Goal: Find specific page/section: Find specific page/section

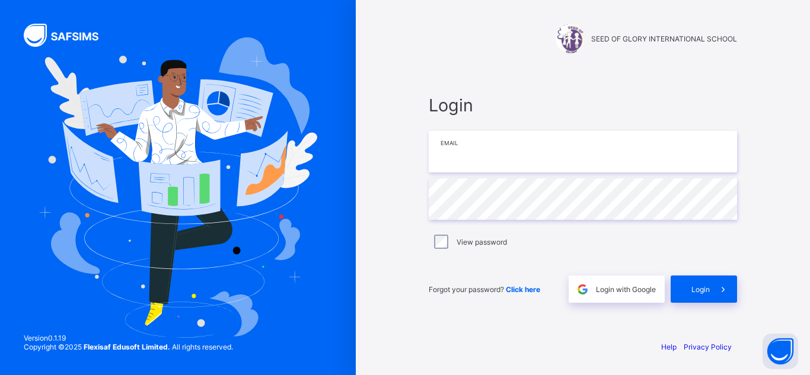
click at [473, 146] on input "email" at bounding box center [582, 151] width 308 height 41
type input "**********"
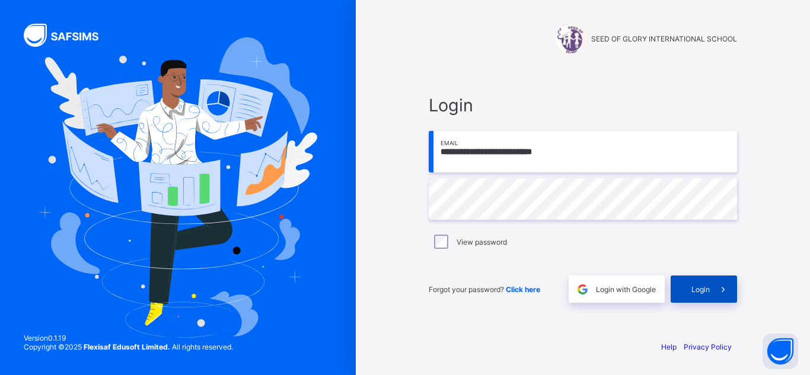
click at [715, 292] on span at bounding box center [722, 289] width 27 height 27
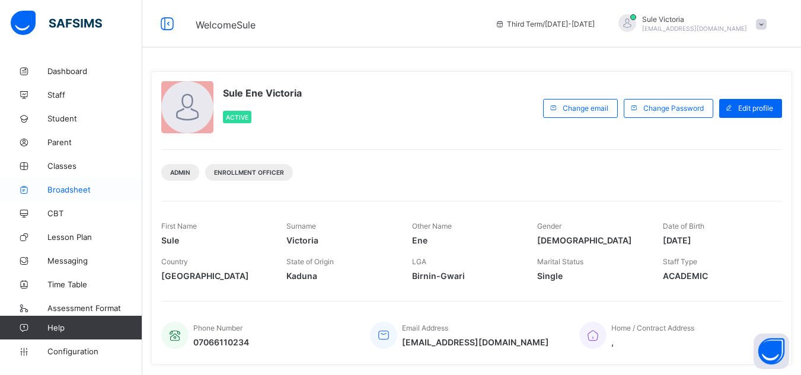
click at [75, 197] on link "Broadsheet" at bounding box center [71, 190] width 142 height 24
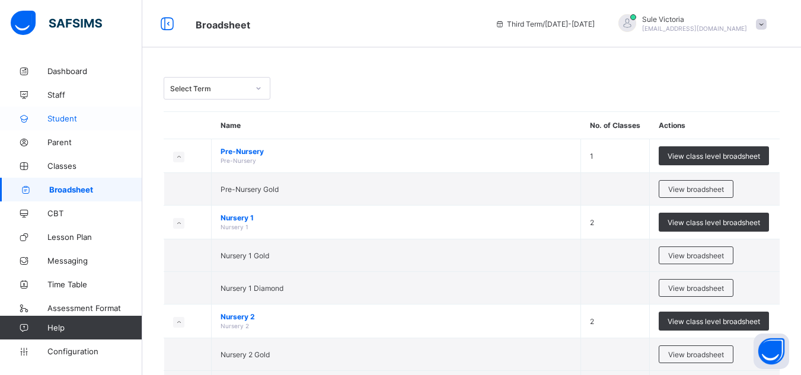
click at [79, 116] on span "Student" at bounding box center [94, 118] width 95 height 9
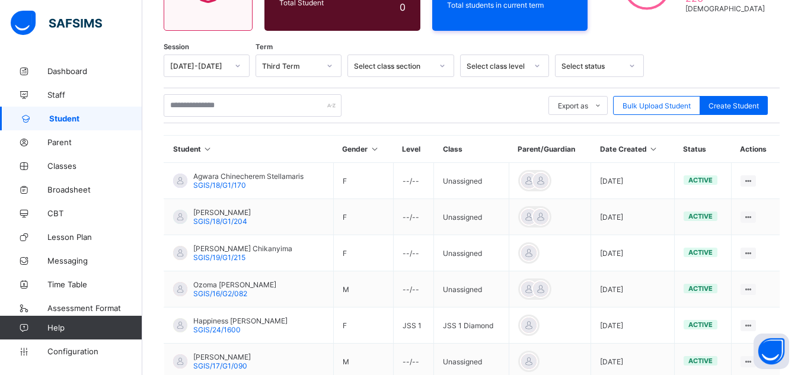
scroll to position [166, 0]
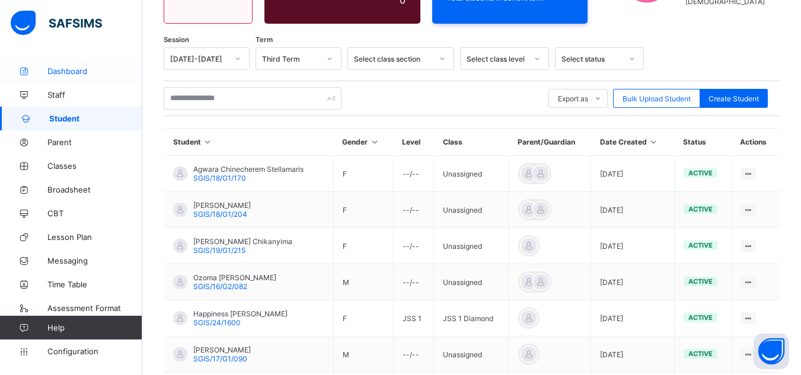
click at [97, 65] on link "Dashboard" at bounding box center [71, 71] width 142 height 24
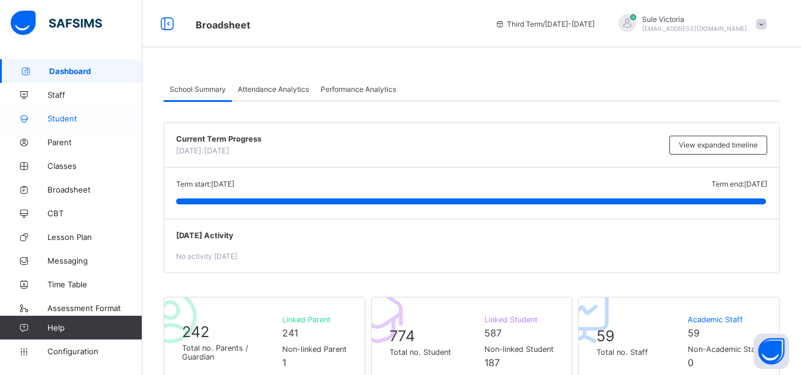
scroll to position [328, 0]
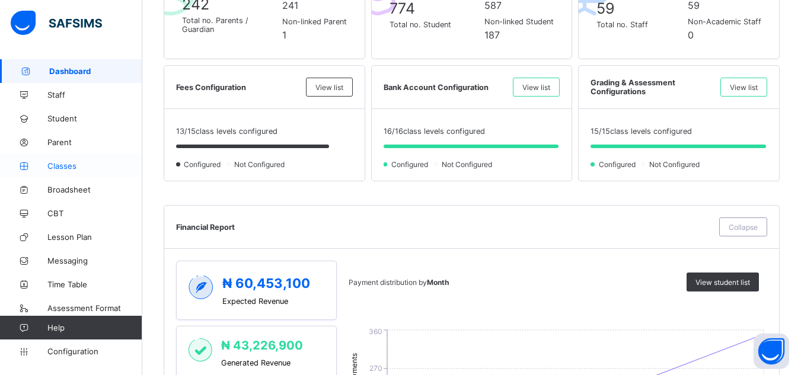
click at [68, 167] on span "Classes" at bounding box center [94, 165] width 95 height 9
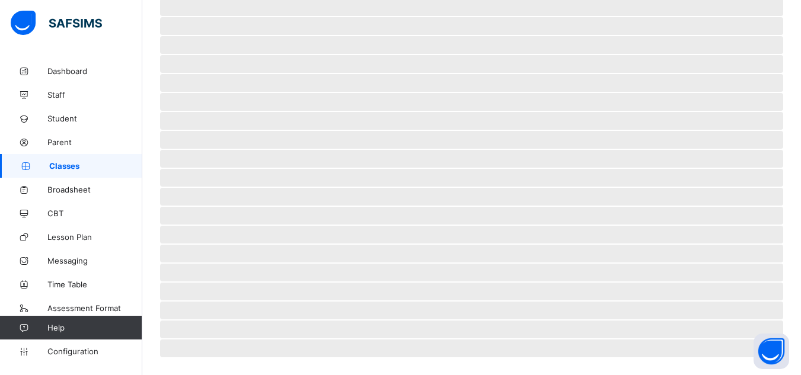
scroll to position [272, 0]
click at [68, 167] on span "Classes" at bounding box center [95, 165] width 93 height 9
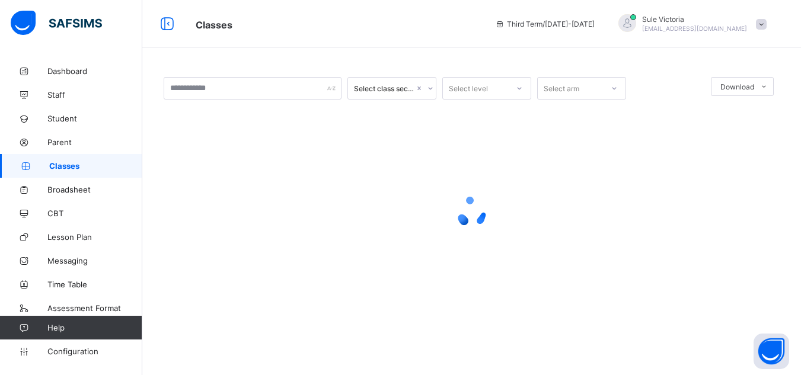
scroll to position [0, 0]
